Goal: Task Accomplishment & Management: Use online tool/utility

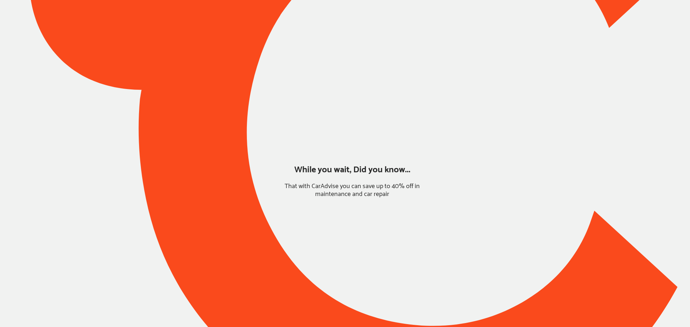
type input "*****"
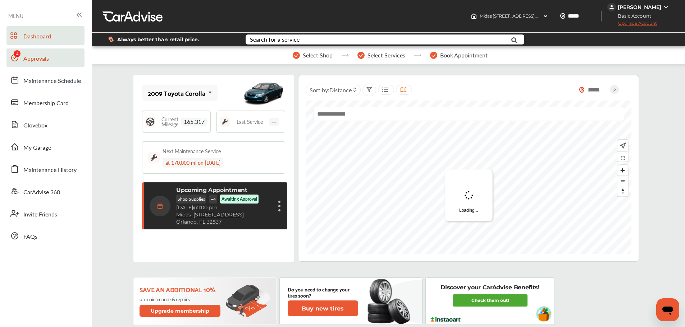
click at [59, 54] on link "Approvals" at bounding box center [45, 58] width 78 height 19
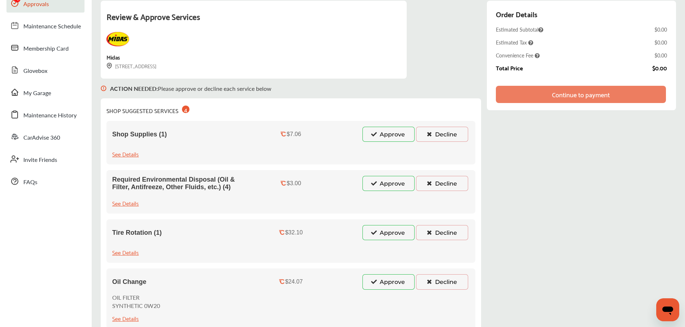
scroll to position [36, 0]
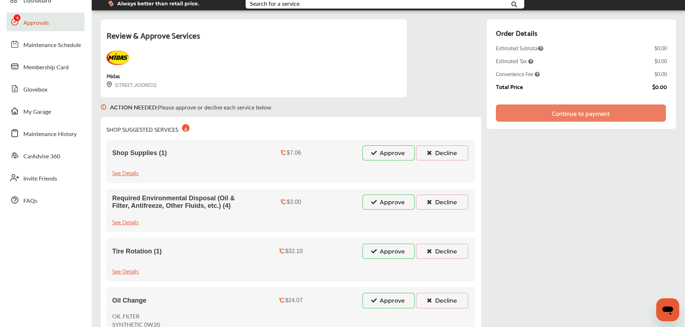
click at [392, 301] on button "Approve" at bounding box center [388, 300] width 52 height 15
click at [386, 200] on button "Approve" at bounding box center [388, 202] width 52 height 15
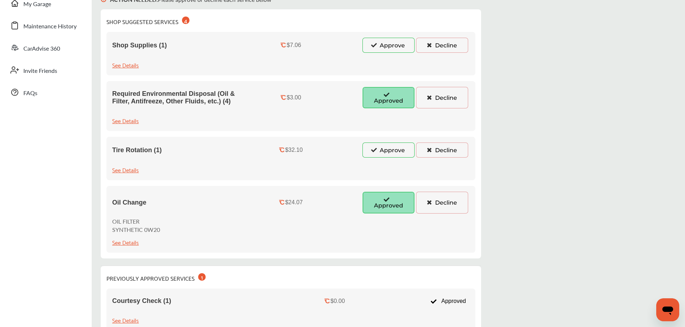
scroll to position [0, 0]
